Goal: Navigation & Orientation: Find specific page/section

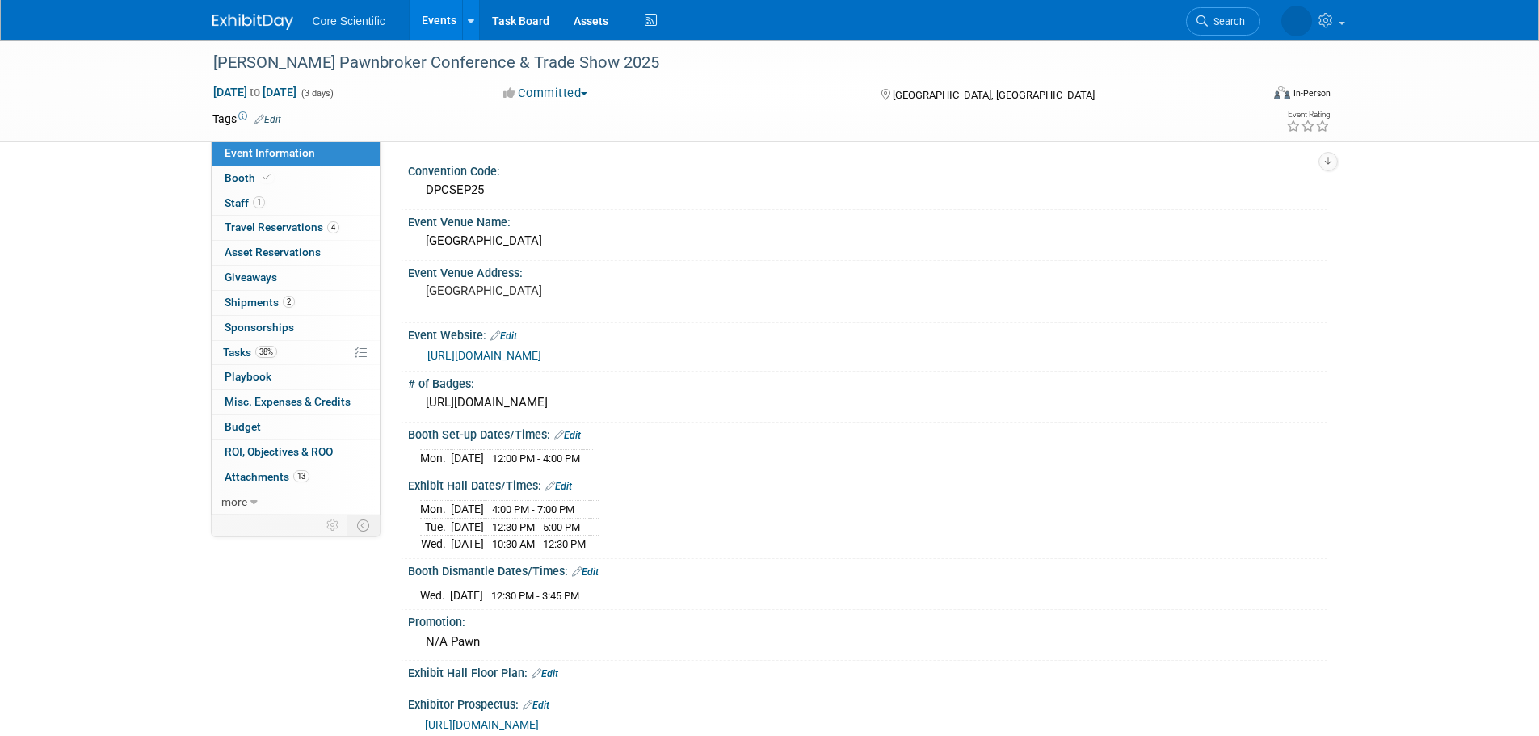
click at [448, 28] on link "Events" at bounding box center [439, 20] width 59 height 40
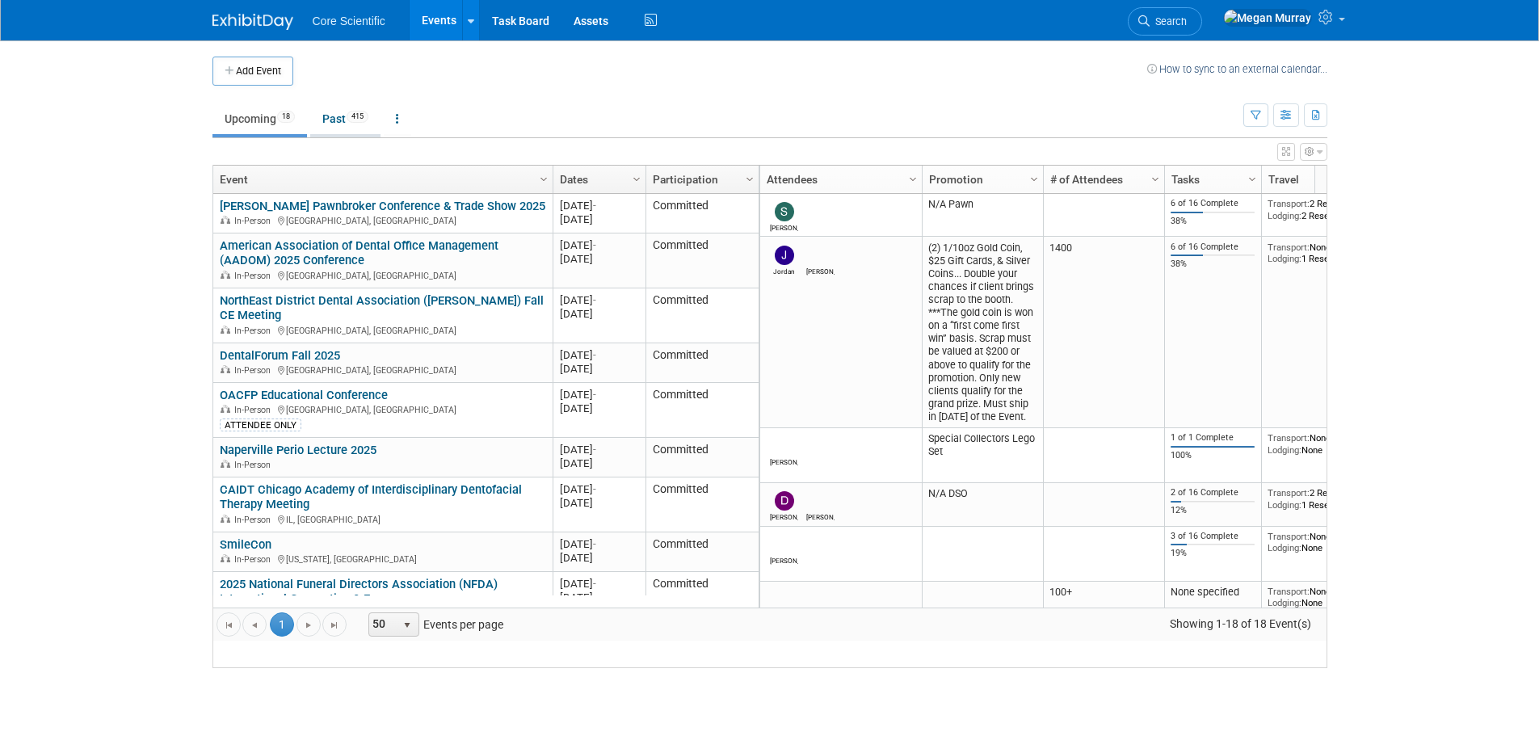
click at [350, 130] on link "Past 415" at bounding box center [345, 118] width 70 height 31
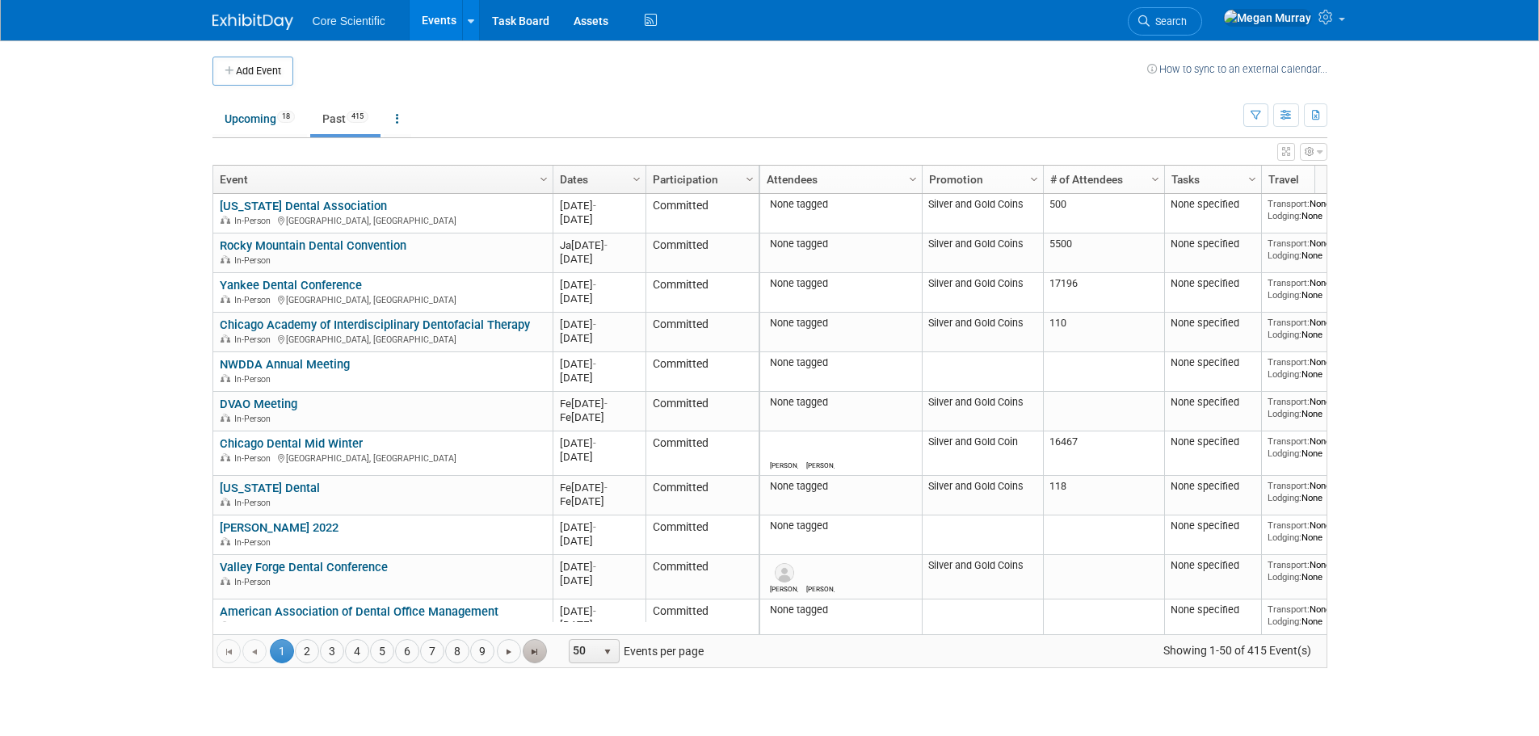
click at [539, 651] on span "Go to the last page" at bounding box center [534, 652] width 13 height 13
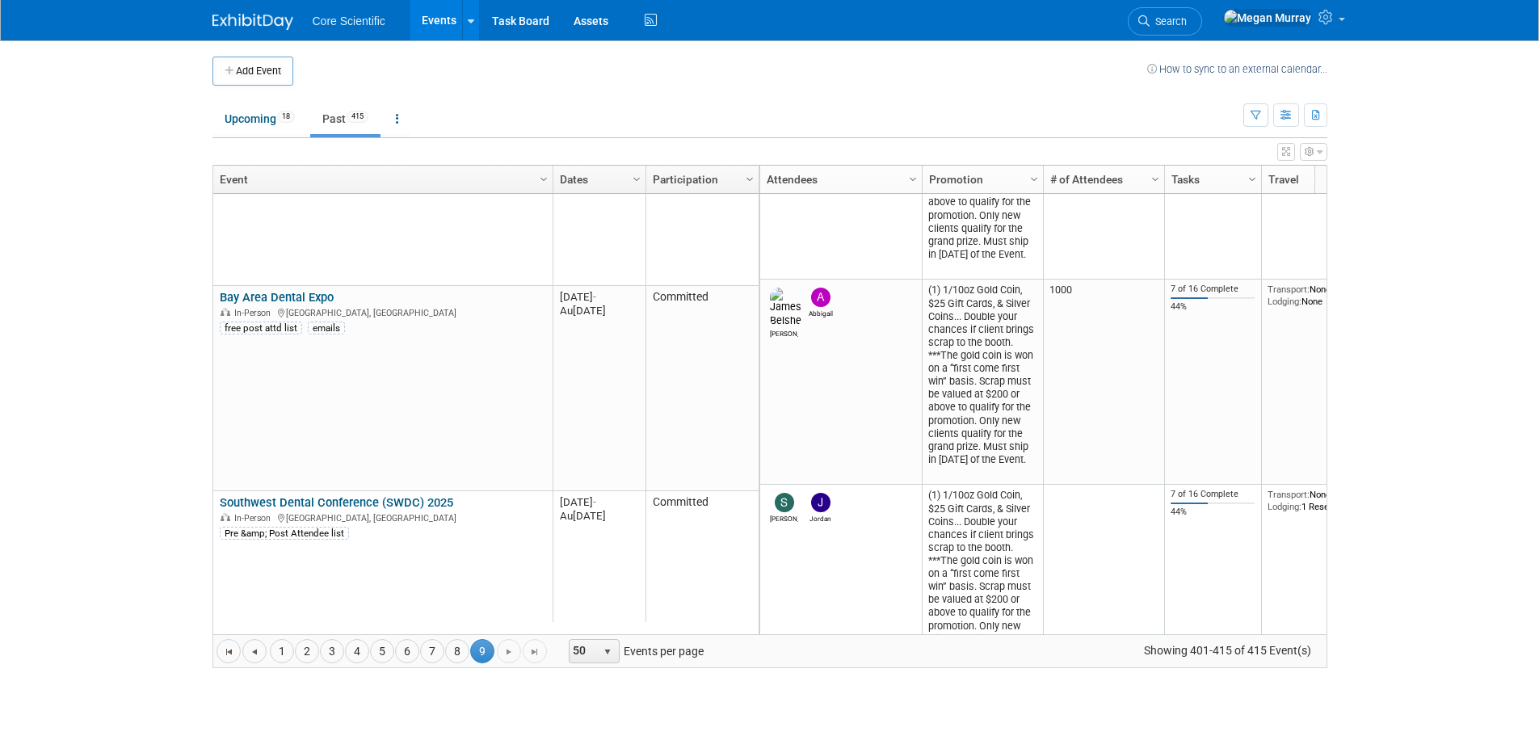
scroll to position [1126, 0]
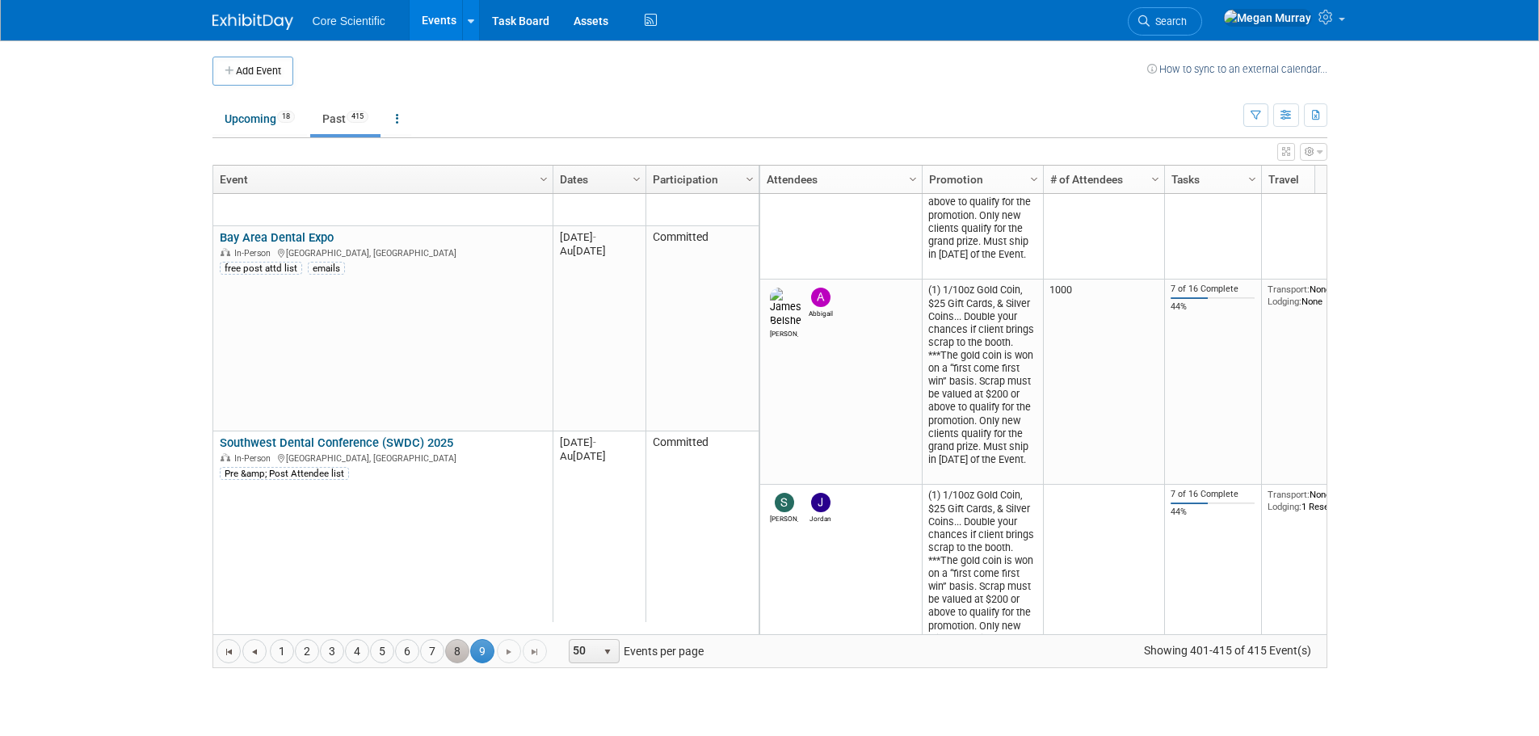
click at [448, 649] on link "8" at bounding box center [457, 651] width 24 height 24
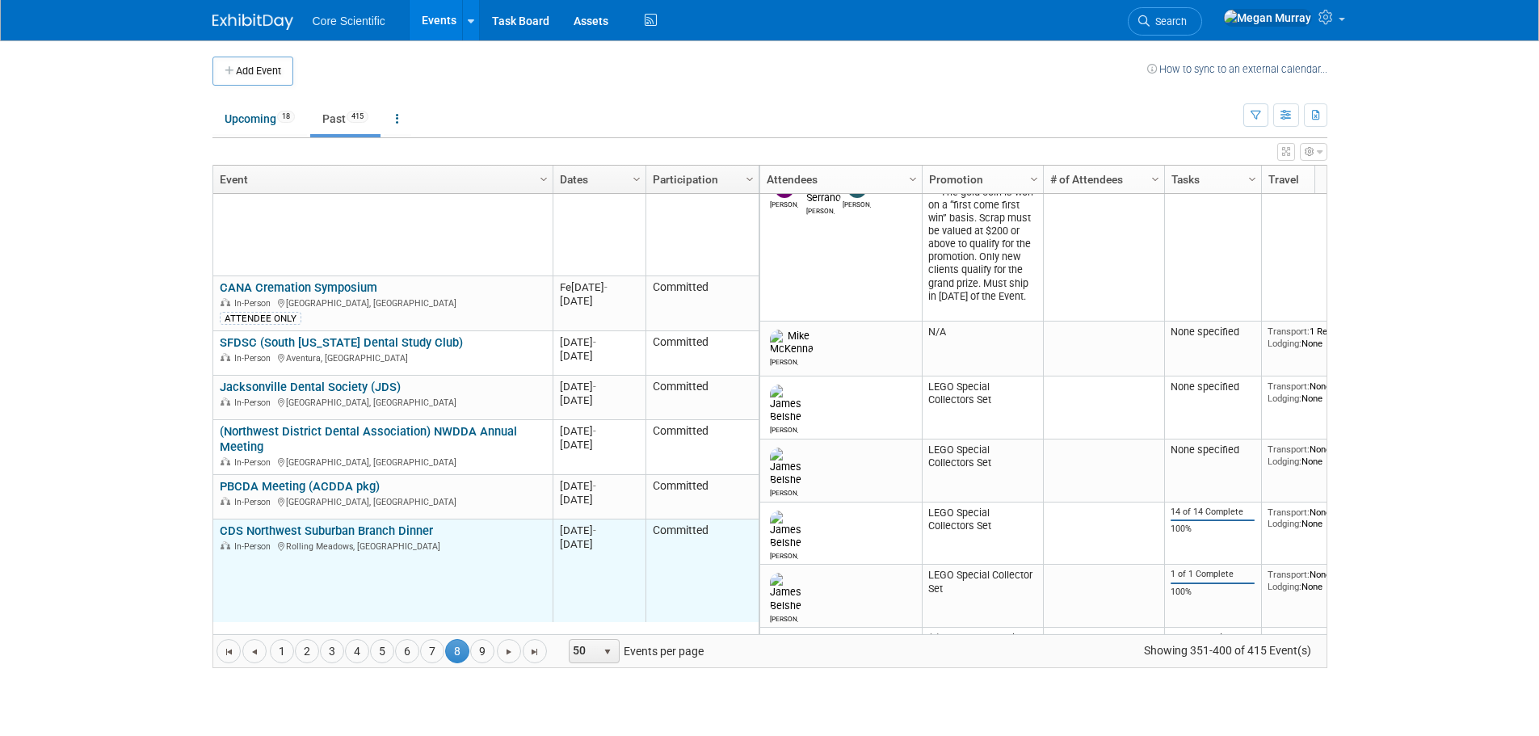
scroll to position [0, 0]
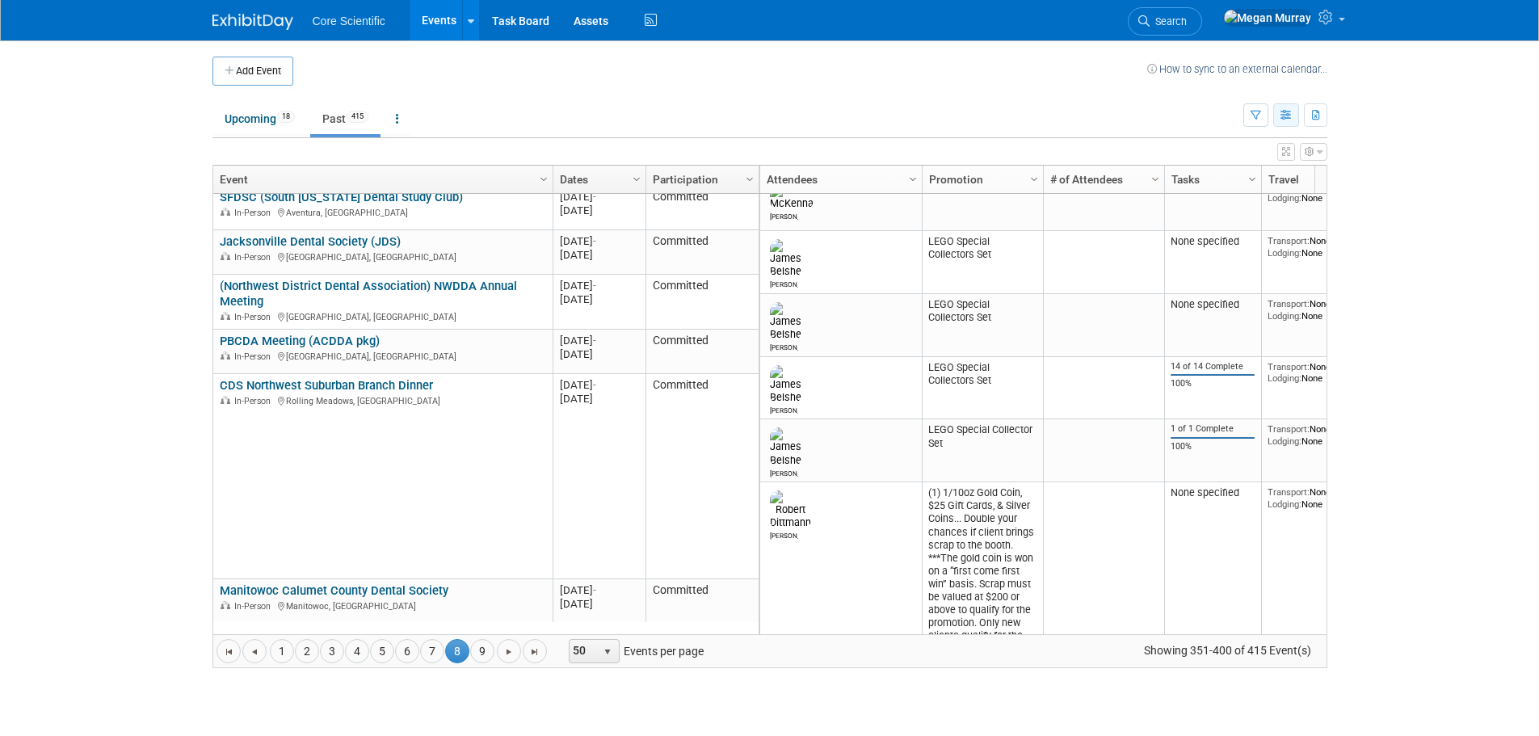
click at [1282, 121] on button "button" at bounding box center [1286, 114] width 26 height 23
click at [1260, 116] on icon "button" at bounding box center [1256, 116] width 11 height 11
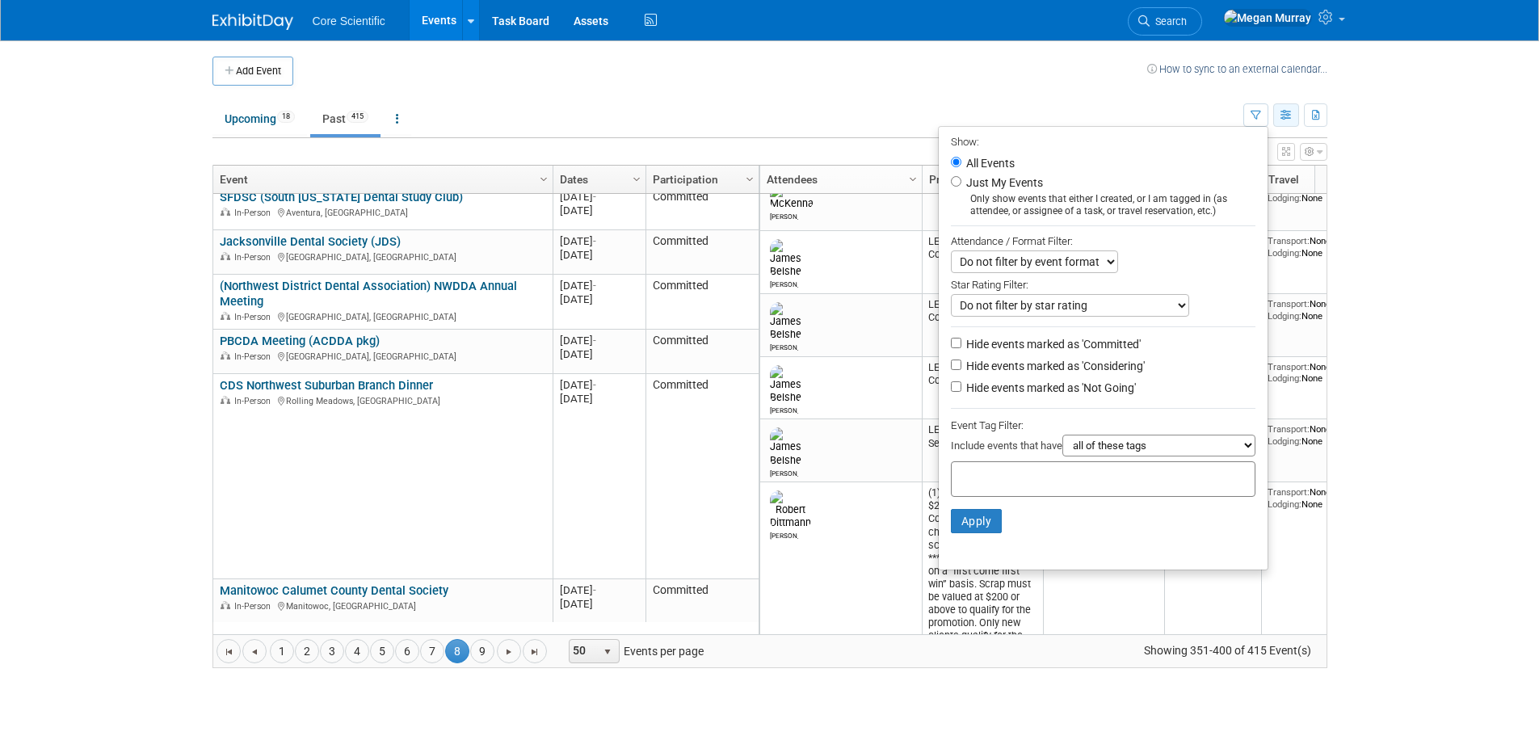
click at [1283, 115] on icon "button" at bounding box center [1287, 116] width 12 height 11
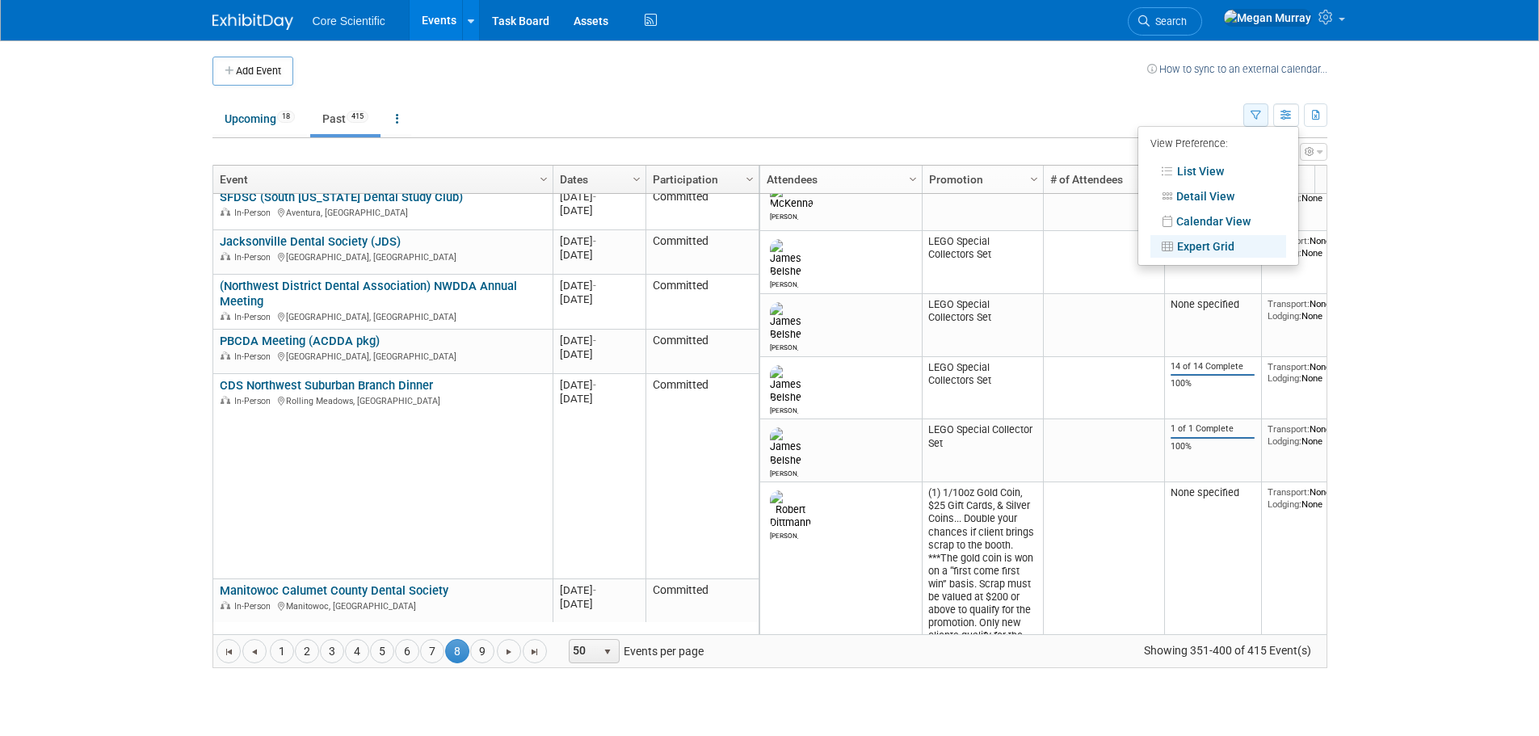
click at [1265, 120] on button "button" at bounding box center [1256, 114] width 25 height 23
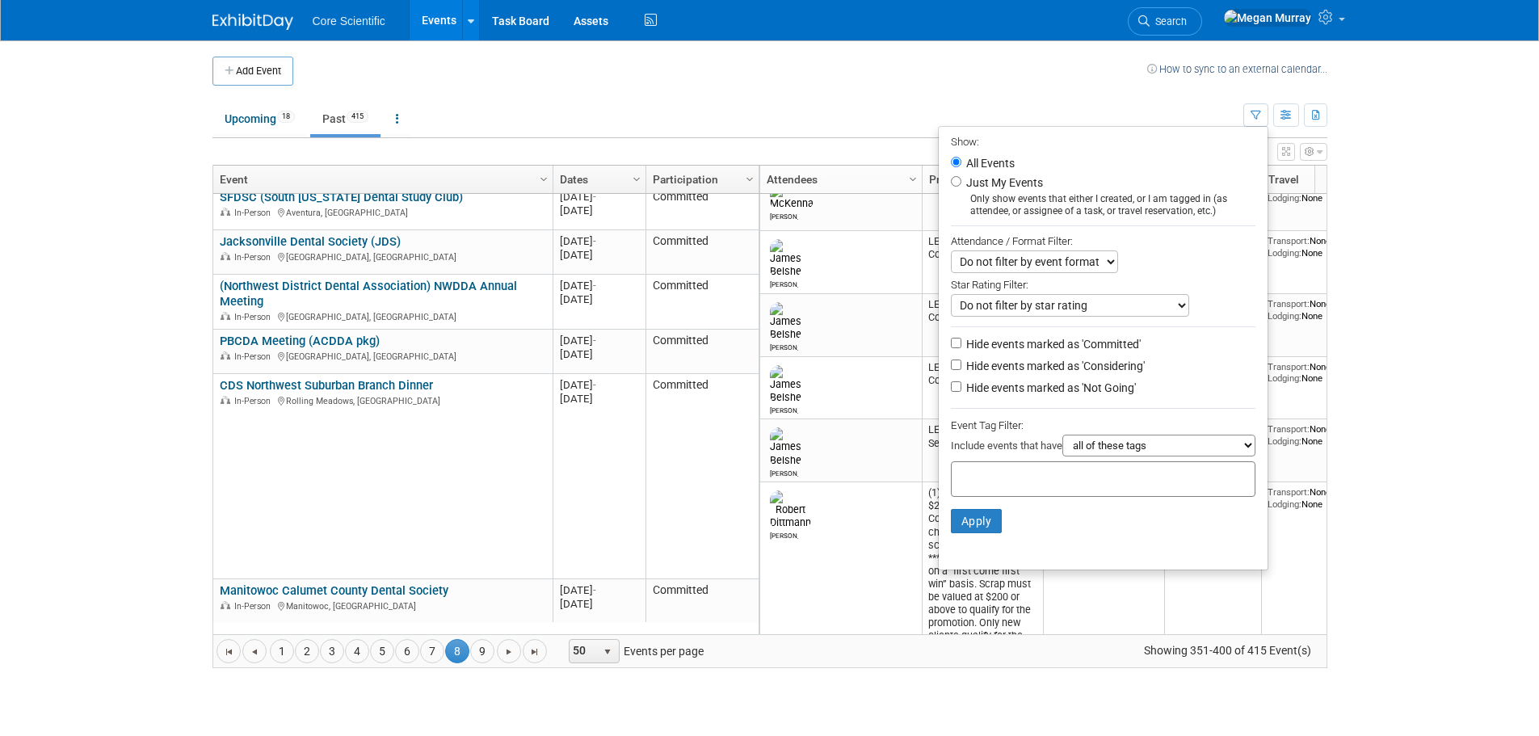
click at [1046, 110] on ul "Upcoming 18 Past 415 All Events 433 Past and Upcoming Grouped Annually Events g…" at bounding box center [728, 120] width 1031 height 36
